Goal: Task Accomplishment & Management: Use online tool/utility

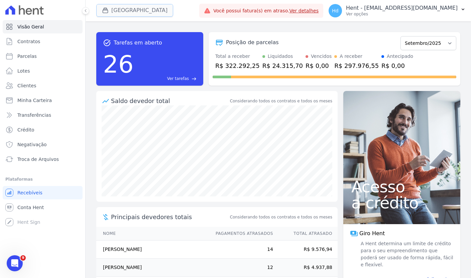
click at [132, 9] on button "[GEOGRAPHIC_DATA]" at bounding box center [134, 10] width 77 height 13
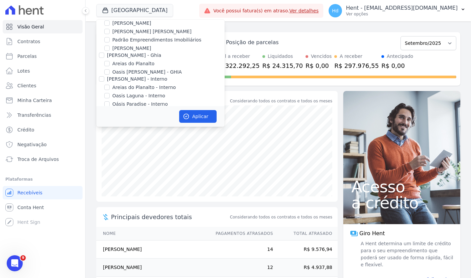
scroll to position [2852, 0]
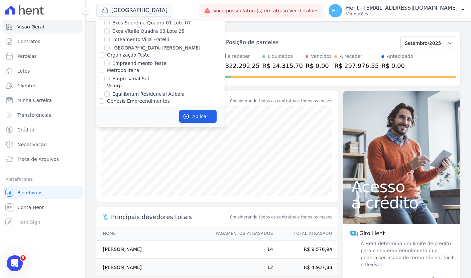
click at [116, 137] on label "Mais Lar" at bounding box center [116, 139] width 19 height 5
click at [104, 137] on input "Mais Lar" at bounding box center [101, 139] width 5 height 5
checkbox input "true"
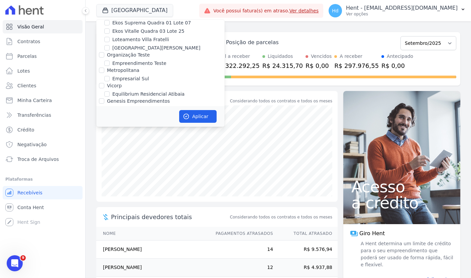
checkbox input "true"
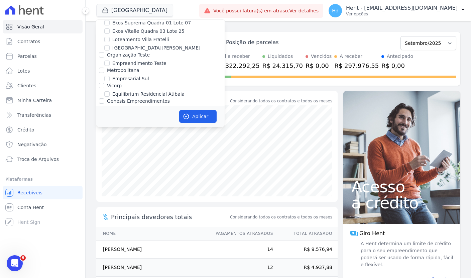
checkbox input "true"
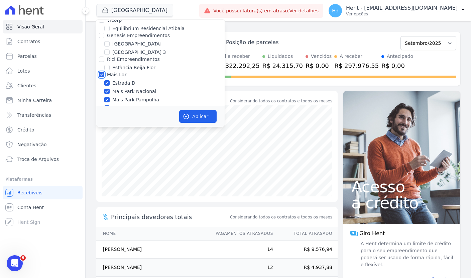
scroll to position [2923, 0]
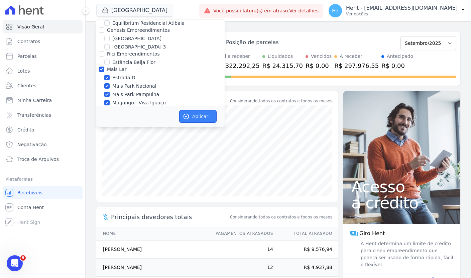
click at [197, 114] on button "Aplicar" at bounding box center [197, 116] width 37 height 13
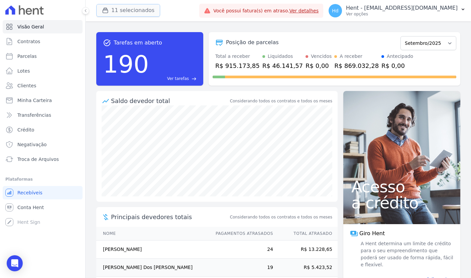
click at [131, 11] on button "11 selecionados" at bounding box center [128, 10] width 64 height 13
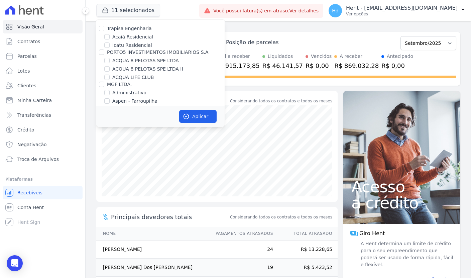
scroll to position [2852, 0]
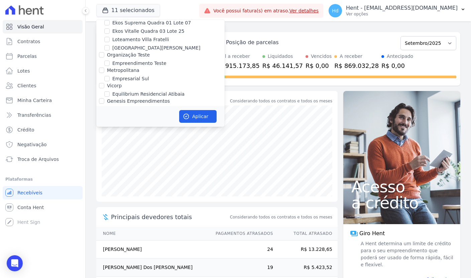
click at [114, 137] on label "Mais Lar" at bounding box center [116, 139] width 19 height 5
click at [104, 137] on input "Mais Lar" at bounding box center [101, 139] width 5 height 5
checkbox input "false"
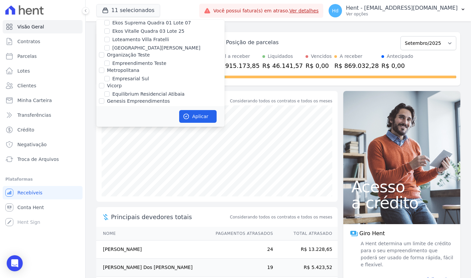
checkbox input "false"
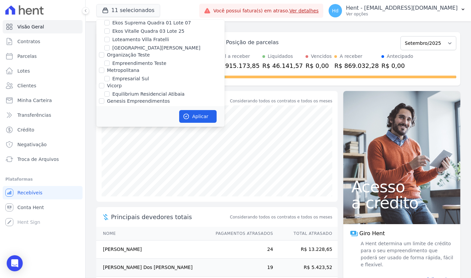
checkbox input "false"
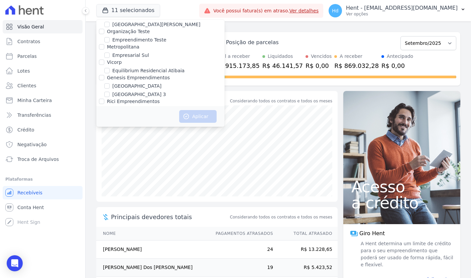
scroll to position [2876, 0]
click at [119, 155] on label "[GEOGRAPHIC_DATA]" at bounding box center [136, 158] width 49 height 7
click at [110, 156] on input "[GEOGRAPHIC_DATA]" at bounding box center [106, 158] width 5 height 5
checkbox input "true"
click at [201, 115] on button "Aplicar" at bounding box center [197, 116] width 37 height 13
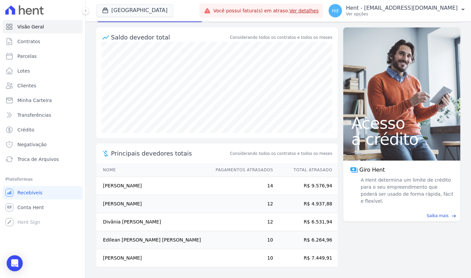
scroll to position [0, 0]
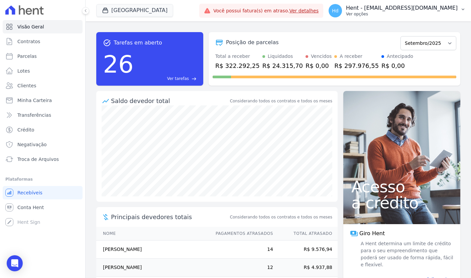
click at [418, 9] on p "Hent - [EMAIL_ADDRESS][DOMAIN_NAME]" at bounding box center [402, 8] width 112 height 7
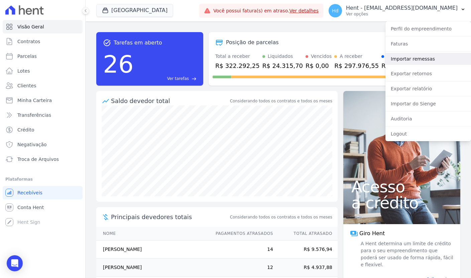
click at [404, 64] on div "Perfil do empreendimento Faturas Importar remessas Exportar retornos Exportar r…" at bounding box center [429, 81] width 86 height 120
click at [405, 60] on link "Importar remessas" at bounding box center [429, 59] width 86 height 12
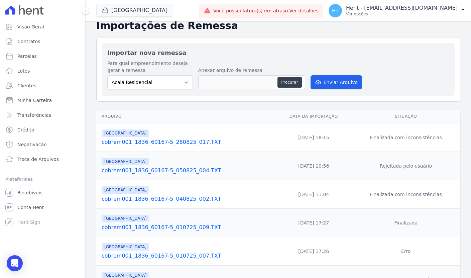
scroll to position [35, 0]
click at [192, 146] on td "[GEOGRAPHIC_DATA] cobrem001_1836_60167-5_280825_017.TXT" at bounding box center [186, 137] width 180 height 28
click at [194, 142] on link "cobrem001_1836_60167-5_280825_017.TXT" at bounding box center [188, 142] width 172 height 8
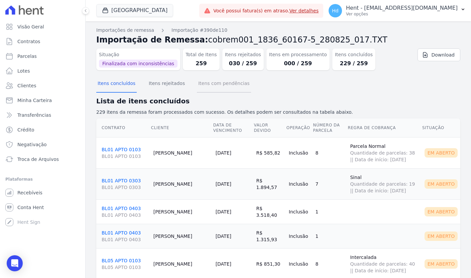
click at [217, 84] on button "Itens com pendências" at bounding box center [224, 83] width 54 height 17
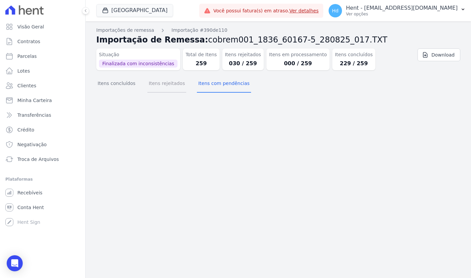
click at [171, 86] on button "Itens rejeitados" at bounding box center [167, 83] width 39 height 17
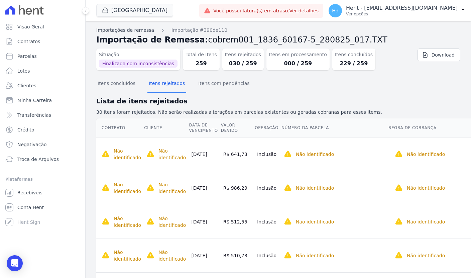
click at [145, 32] on link "Importações de remessa" at bounding box center [125, 30] width 58 height 7
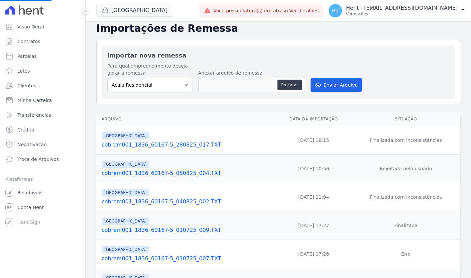
scroll to position [33, 0]
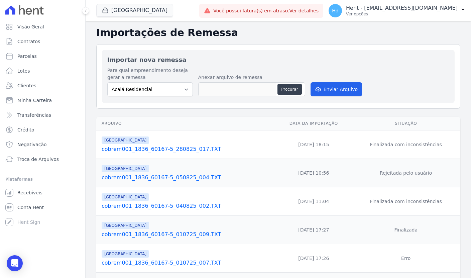
click at [140, 148] on link "cobrem001_1836_60167-5_280825_017.TXT" at bounding box center [188, 149] width 172 height 8
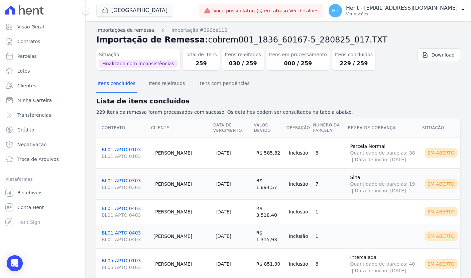
click at [136, 33] on link "Importações de remessa" at bounding box center [125, 30] width 58 height 7
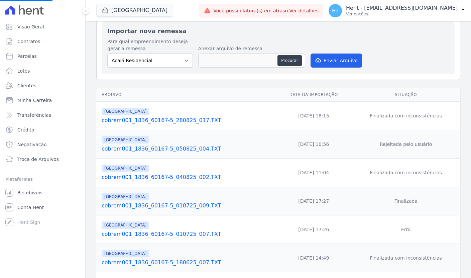
scroll to position [44, 0]
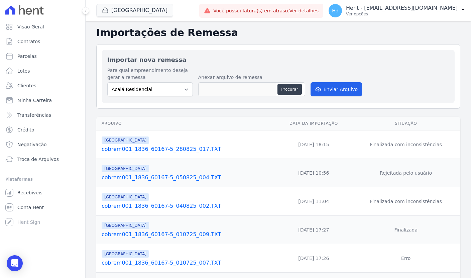
click at [149, 176] on link "cobrem001_1836_60167-5_050825_004.TXT" at bounding box center [188, 178] width 172 height 8
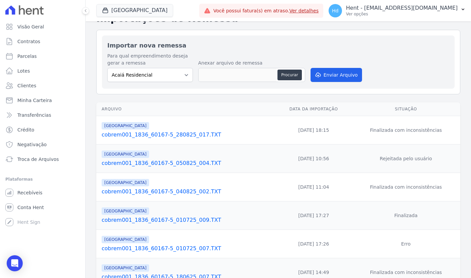
scroll to position [24, 0]
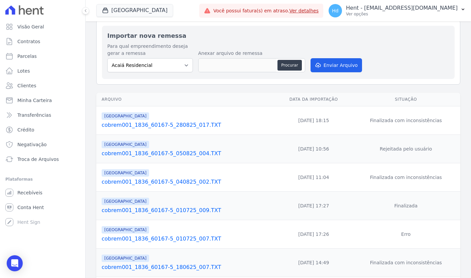
click at [151, 181] on link "cobrem001_1836_60167-5_040825_002.TXT" at bounding box center [188, 182] width 172 height 8
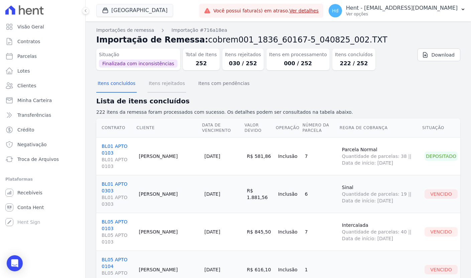
click at [164, 80] on button "Itens rejeitados" at bounding box center [167, 83] width 39 height 17
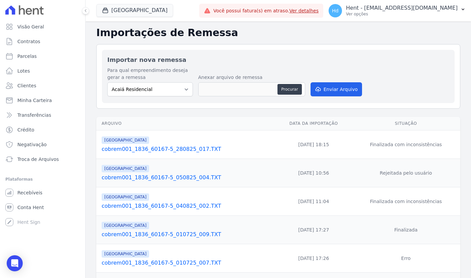
click at [138, 153] on link "cobrem001_1836_60167-5_280825_017.TXT" at bounding box center [188, 149] width 172 height 8
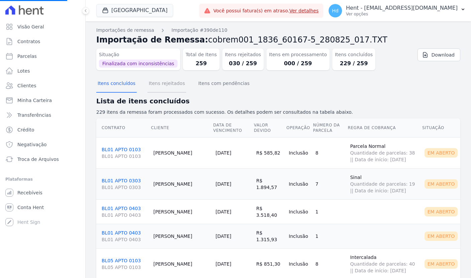
click at [170, 90] on button "Itens rejeitados" at bounding box center [167, 83] width 39 height 17
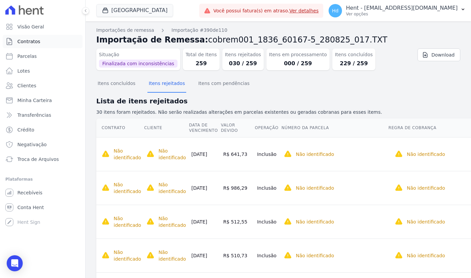
click at [59, 40] on link "Contratos" at bounding box center [43, 41] width 80 height 13
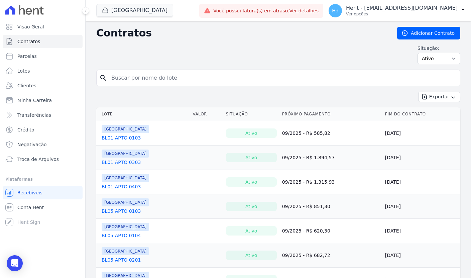
click at [197, 48] on div "Situação: Ativo Todos Pausado Distratado Rascunho Expirado Encerrado" at bounding box center [278, 54] width 364 height 19
click at [35, 26] on span "Visão Geral" at bounding box center [30, 26] width 27 height 7
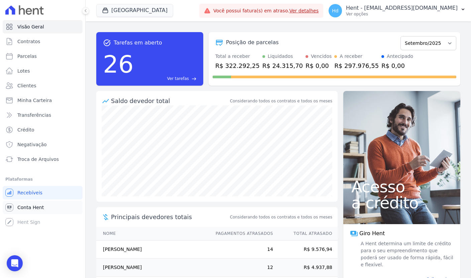
click at [40, 206] on span "Conta Hent" at bounding box center [30, 207] width 26 height 7
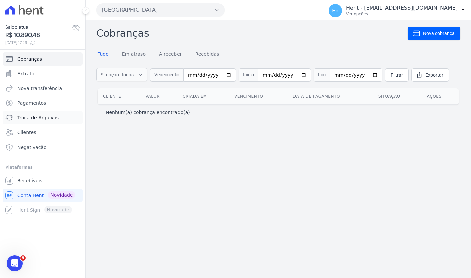
click at [50, 117] on span "Troca de Arquivos" at bounding box center [37, 117] width 41 height 7
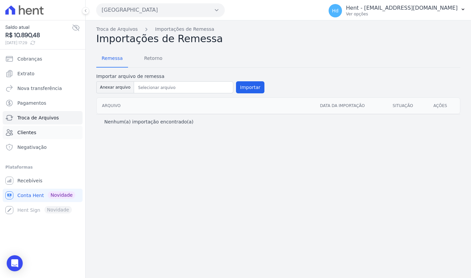
click at [37, 133] on link "Clientes" at bounding box center [43, 132] width 80 height 13
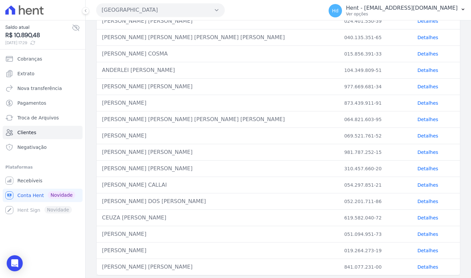
scroll to position [253, 0]
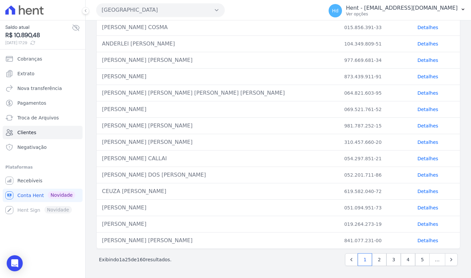
click at [143, 261] on span "160" at bounding box center [141, 259] width 9 height 5
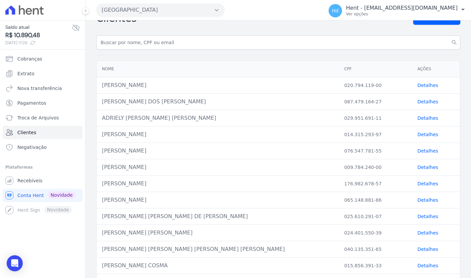
scroll to position [0, 0]
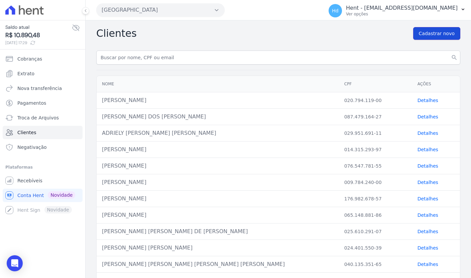
click at [440, 36] on span "Cadastrar novo" at bounding box center [437, 33] width 36 height 7
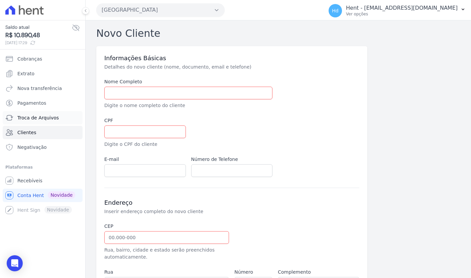
click at [32, 118] on span "Troca de Arquivos" at bounding box center [37, 117] width 41 height 7
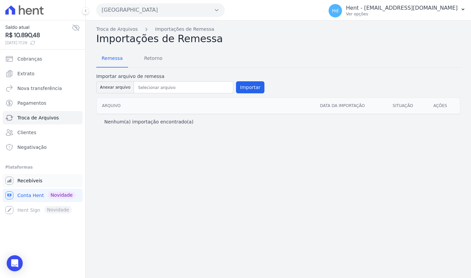
click at [45, 178] on link "Recebíveis" at bounding box center [43, 180] width 80 height 13
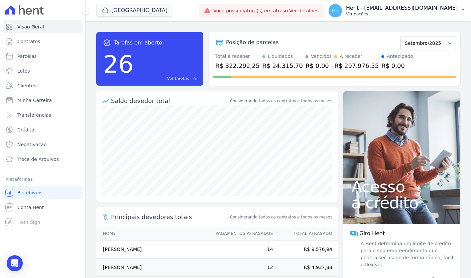
click at [444, 8] on p "Hent - [EMAIL_ADDRESS][DOMAIN_NAME]" at bounding box center [402, 8] width 112 height 7
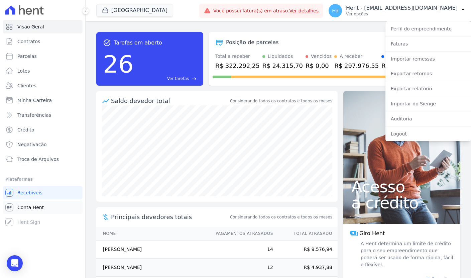
click at [46, 205] on link "Conta Hent" at bounding box center [43, 207] width 80 height 13
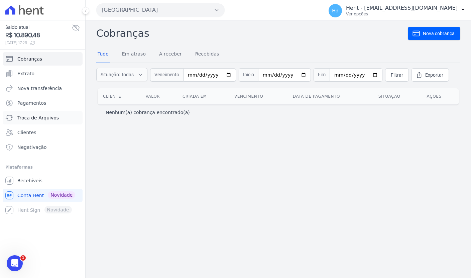
click at [43, 117] on span "Troca de Arquivos" at bounding box center [37, 117] width 41 height 7
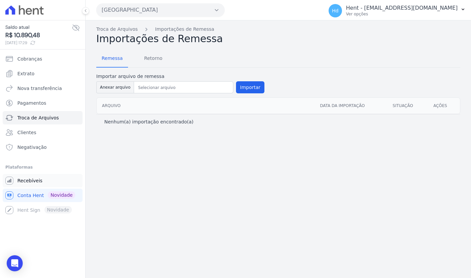
click at [26, 185] on link "Recebíveis" at bounding box center [43, 180] width 80 height 13
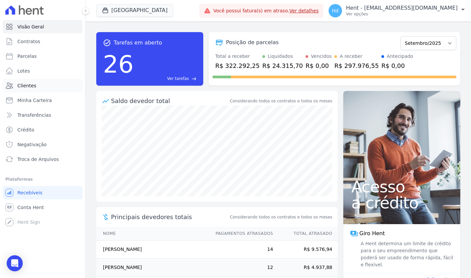
click at [27, 87] on span "Clientes" at bounding box center [26, 85] width 19 height 7
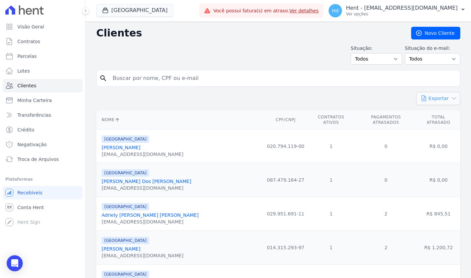
click at [455, 99] on icon "button" at bounding box center [454, 98] width 7 height 7
click at [444, 127] on span "CSV" at bounding box center [443, 125] width 9 height 5
click at [252, 54] on div "Situação: Todos Adimplentes Inadimplentes Situação do e-mail: Todos Confirmado …" at bounding box center [278, 55] width 364 height 20
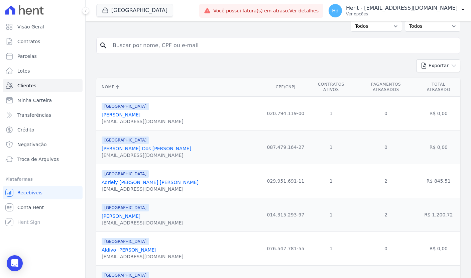
scroll to position [3, 0]
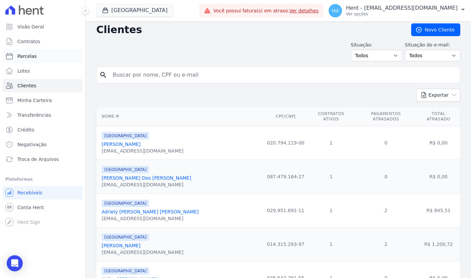
click at [34, 57] on span "Parcelas" at bounding box center [26, 56] width 19 height 7
select select
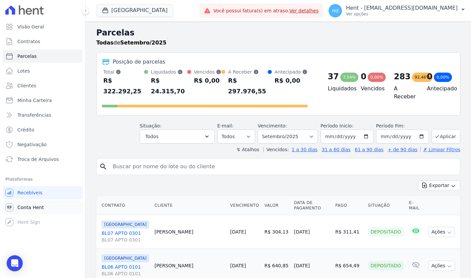
click at [35, 207] on span "Conta Hent" at bounding box center [30, 207] width 26 height 7
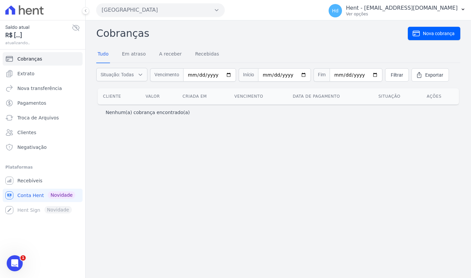
click at [123, 37] on h2 "Cobranças" at bounding box center [252, 33] width 312 height 15
drag, startPoint x: 187, startPoint y: 112, endPoint x: 101, endPoint y: 114, distance: 86.3
click at [101, 114] on div "Nenhum(a) cobrança encontrado(a)" at bounding box center [279, 112] width 362 height 15
click at [131, 76] on span "Situação: Todas" at bounding box center [117, 74] width 33 height 7
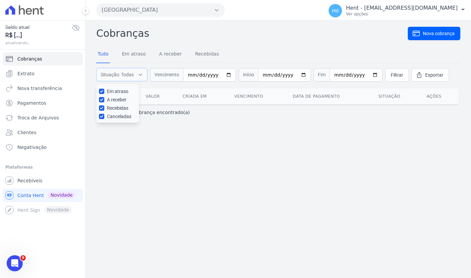
click at [140, 73] on icon "button" at bounding box center [140, 74] width 5 height 7
click at [24, 184] on span "Recebíveis" at bounding box center [29, 180] width 25 height 7
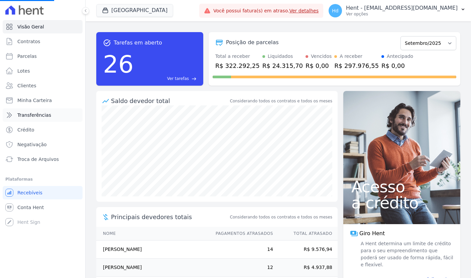
click at [44, 116] on span "Transferências" at bounding box center [34, 115] width 34 height 7
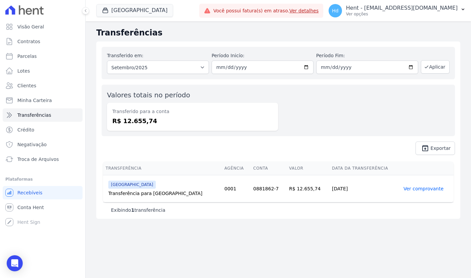
click at [425, 189] on link "Ver comprovante" at bounding box center [424, 188] width 40 height 5
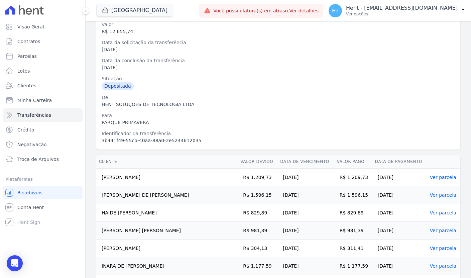
scroll to position [86, 0]
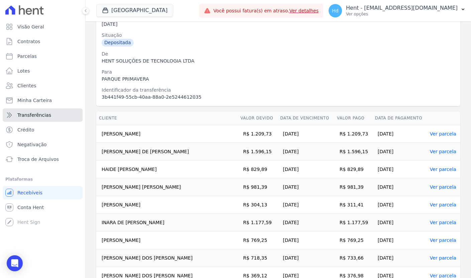
click at [47, 117] on span "Transferências" at bounding box center [34, 115] width 34 height 7
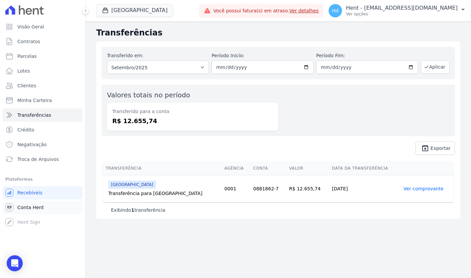
click at [30, 207] on span "Conta Hent" at bounding box center [30, 207] width 26 height 7
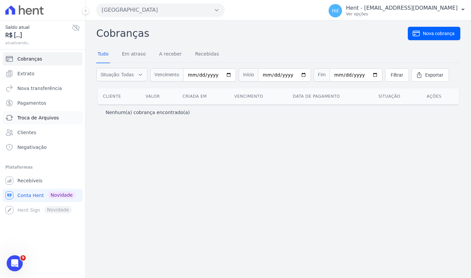
click at [57, 120] on span "Troca de Arquivos" at bounding box center [37, 117] width 41 height 7
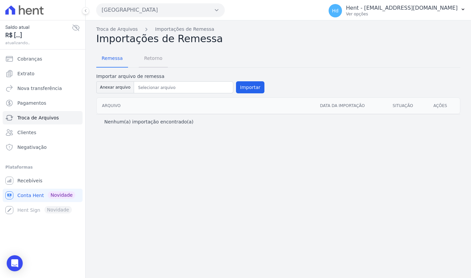
click at [156, 58] on span "Retorno" at bounding box center [153, 58] width 26 height 13
